Goal: Information Seeking & Learning: Learn about a topic

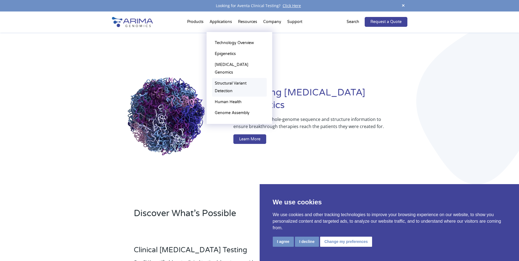
click at [232, 78] on link "Structural Variant Detection" at bounding box center [239, 87] width 55 height 19
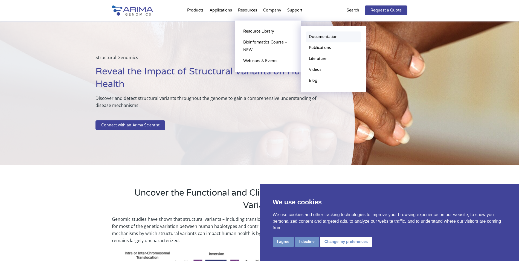
click at [337, 35] on link "Documentation" at bounding box center [333, 36] width 55 height 11
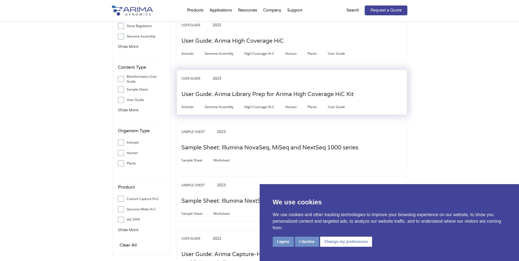
scroll to position [66, 0]
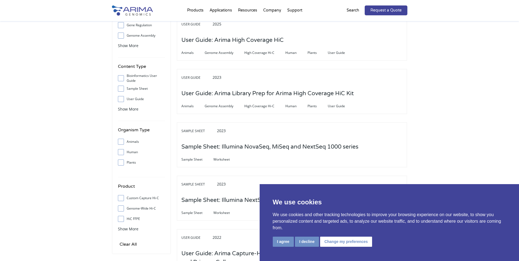
click at [122, 153] on input "Human" at bounding box center [121, 152] width 4 height 4
checkbox input "true"
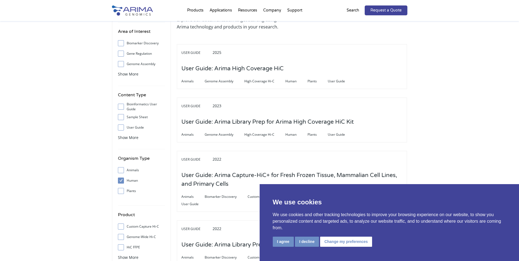
scroll to position [0, 0]
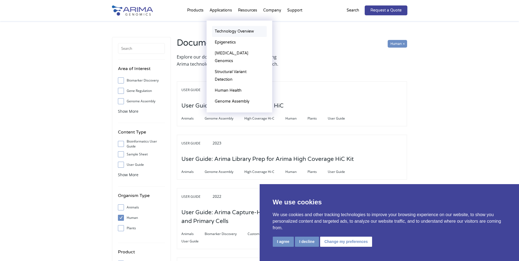
click at [223, 29] on link "Technology Overview" at bounding box center [239, 31] width 55 height 11
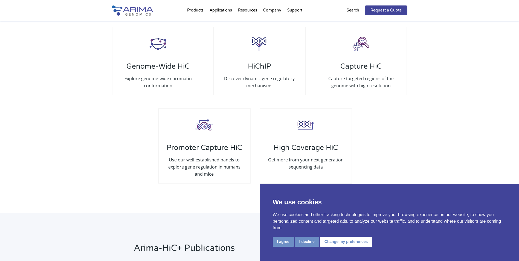
scroll to position [1052, 0]
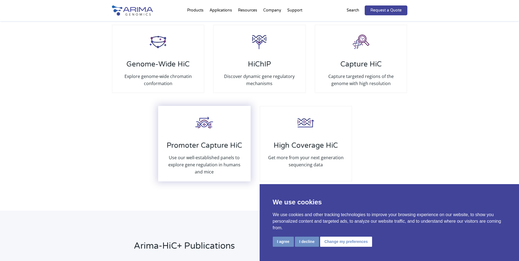
click at [191, 123] on div "Promoter Capture HiC Use our well-established panels to explore gene regulation…" at bounding box center [204, 144] width 93 height 76
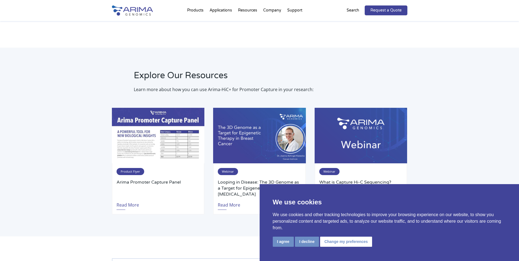
scroll to position [1052, 0]
